Goal: Register for event/course

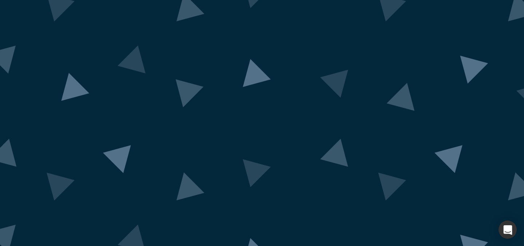
scroll to position [61, 0]
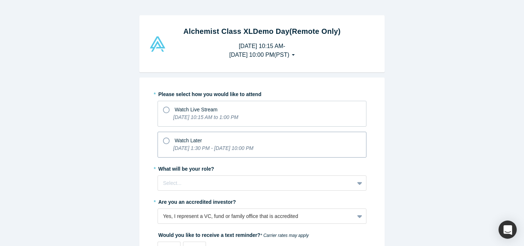
click at [167, 139] on icon at bounding box center [166, 141] width 7 height 7
click at [0, 0] on input "Watch Later [DATE] 1:30 PM - [DATE] 10:00 PM" at bounding box center [0, 0] width 0 height 0
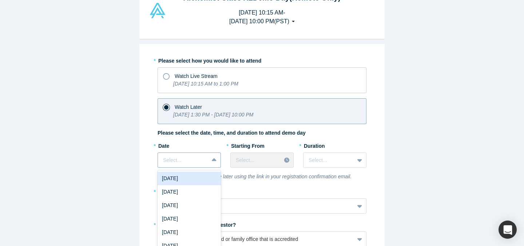
click at [192, 157] on div "[DATE], 1 of 7. 7 results available. Use Up and Down to choose options, press E…" at bounding box center [189, 160] width 63 height 15
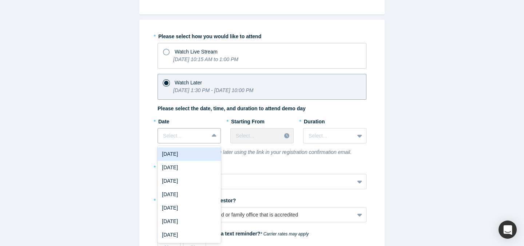
click at [178, 158] on div "[DATE]" at bounding box center [189, 154] width 63 height 13
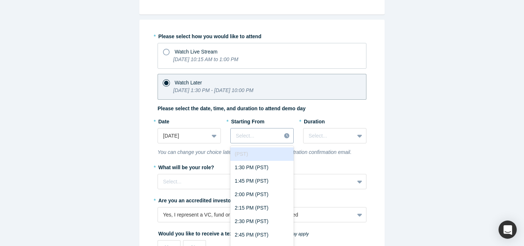
click at [257, 134] on div "(PST) disabled, 1 of 43. 43 results available. Use Up and Down to choose option…" at bounding box center [262, 135] width 63 height 15
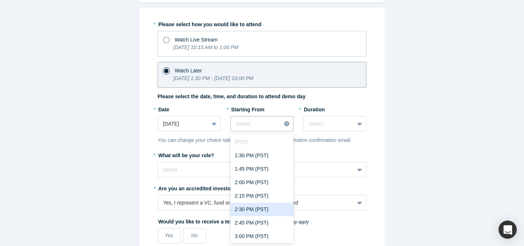
click at [249, 206] on div "2:30 PM (PST)" at bounding box center [262, 209] width 63 height 13
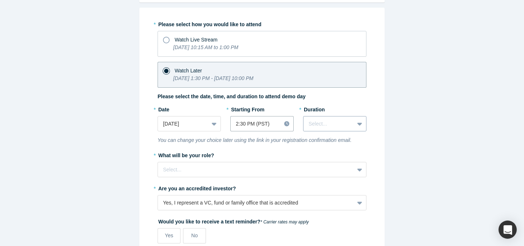
click at [321, 127] on div at bounding box center [329, 123] width 40 height 9
click at [321, 166] on div "1.5 hours" at bounding box center [334, 168] width 63 height 13
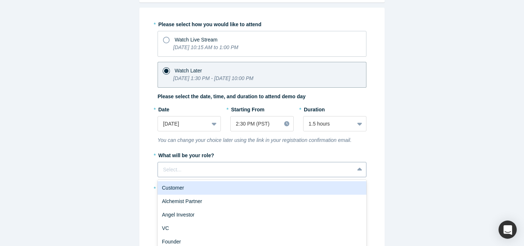
click at [279, 169] on div "Customer, 1 of 6. 6 results available. Use Up and Down to choose options, press…" at bounding box center [262, 169] width 209 height 15
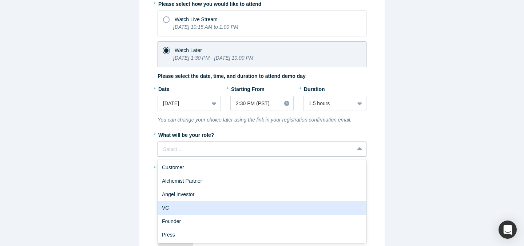
click at [263, 206] on div "VC" at bounding box center [262, 207] width 209 height 13
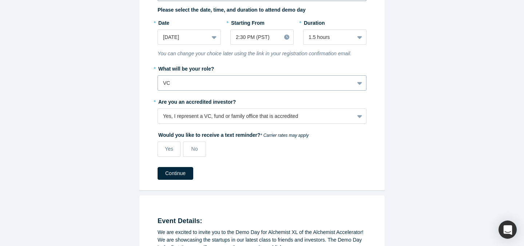
scroll to position [157, 0]
click at [196, 152] on label "No" at bounding box center [194, 148] width 23 height 15
click at [0, 0] on input "No" at bounding box center [0, 0] width 0 height 0
click at [178, 169] on button "Continue" at bounding box center [176, 172] width 36 height 13
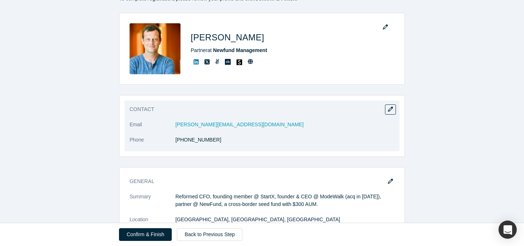
scroll to position [100, 0]
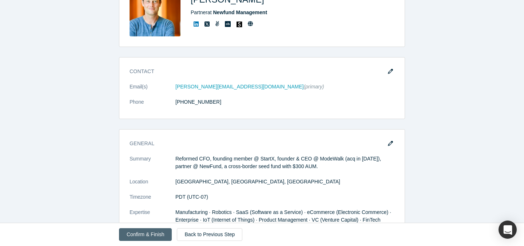
click at [153, 237] on button "Confirm & Finish" at bounding box center [145, 234] width 53 height 13
